Goal: Transaction & Acquisition: Purchase product/service

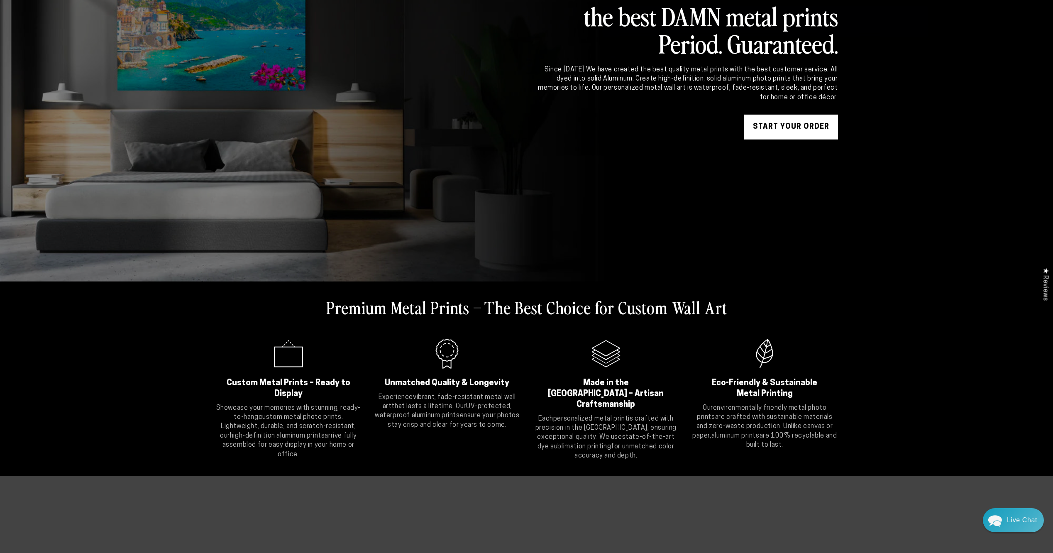
scroll to position [166, 0]
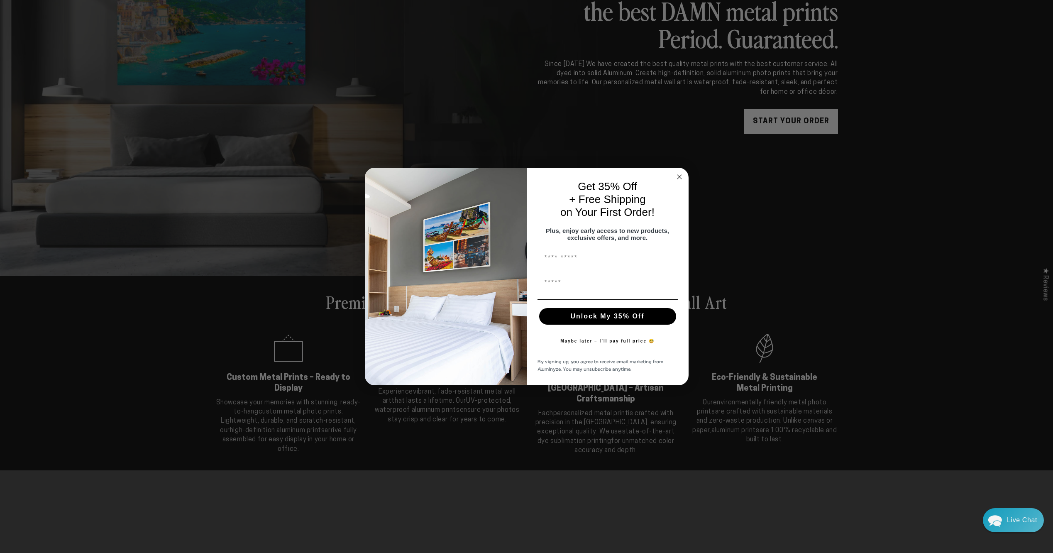
click at [680, 175] on icon "Close dialog" at bounding box center [679, 177] width 4 height 4
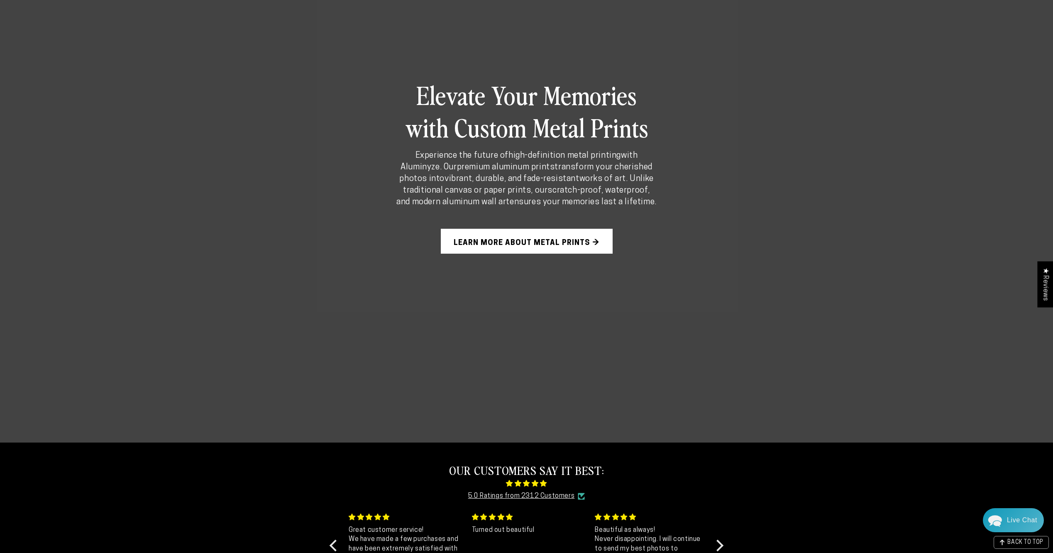
scroll to position [747, 0]
click at [521, 239] on link "Learn More About Metal Prints →" at bounding box center [527, 240] width 172 height 25
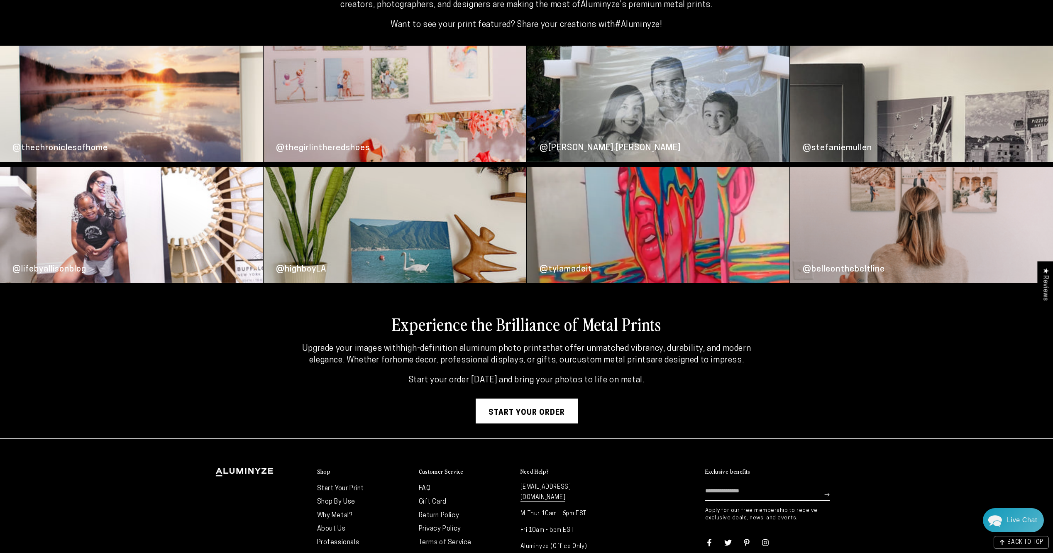
scroll to position [2230, 0]
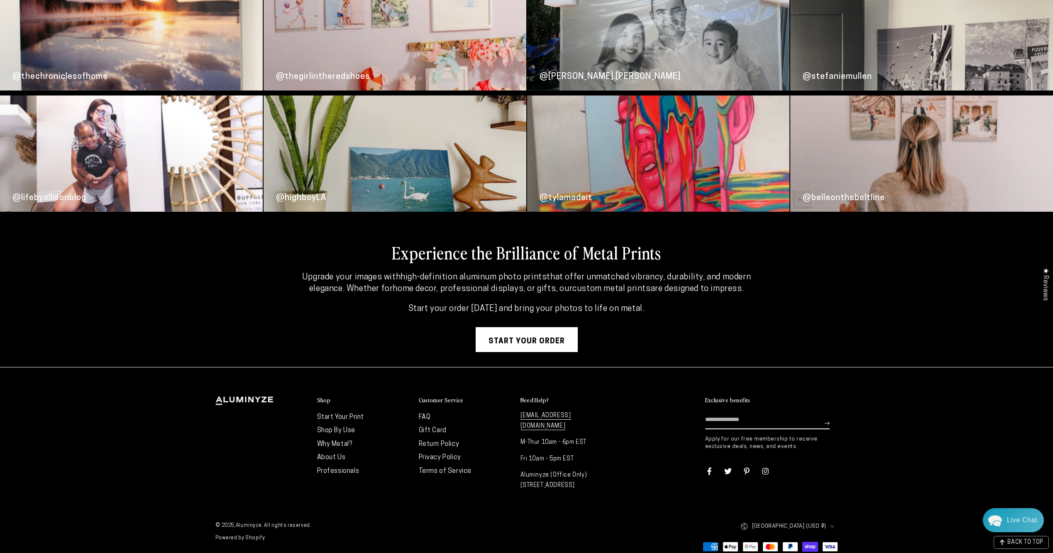
click at [503, 336] on link "Start your order" at bounding box center [526, 339] width 102 height 25
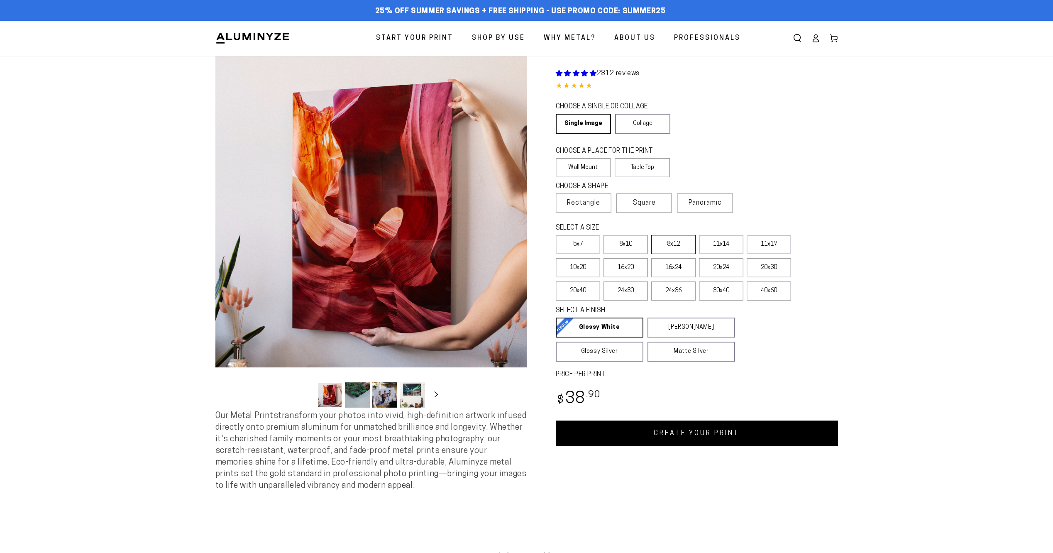
select select "**********"
click at [633, 265] on label "16x20" at bounding box center [625, 267] width 44 height 19
click at [675, 266] on label "16x24" at bounding box center [673, 267] width 44 height 19
drag, startPoint x: 675, startPoint y: 266, endPoint x: 665, endPoint y: 268, distance: 11.0
click at [665, 268] on label "16x24" at bounding box center [673, 267] width 44 height 19
